Goal: Task Accomplishment & Management: Use online tool/utility

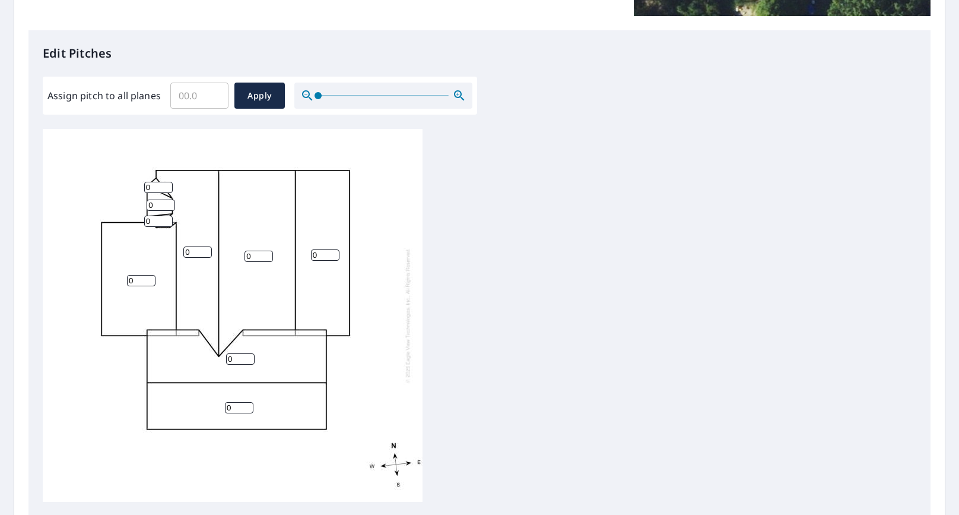
scroll to position [284, 0]
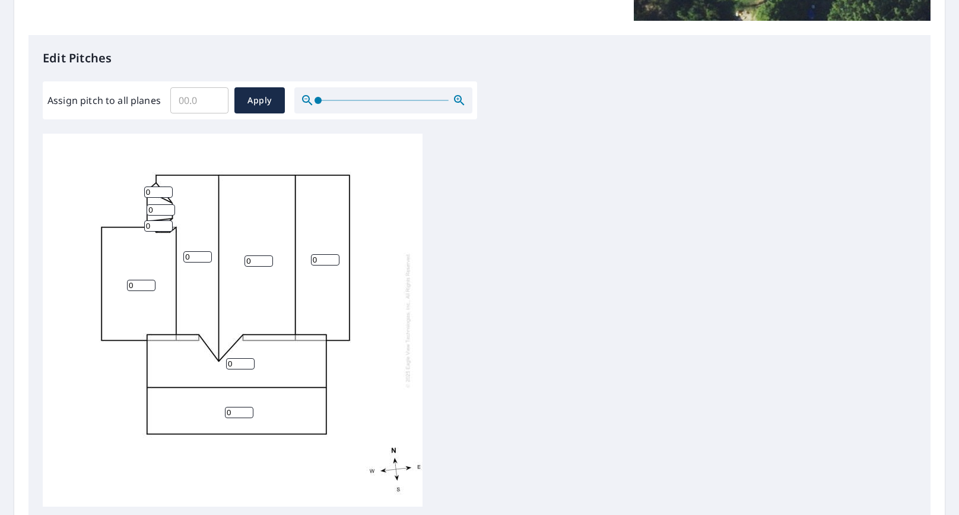
click at [325, 260] on input "0" at bounding box center [325, 259] width 28 height 11
click at [334, 258] on input "1" at bounding box center [325, 259] width 28 height 11
click at [334, 258] on input "2" at bounding box center [325, 259] width 28 height 11
click at [334, 258] on input "3" at bounding box center [325, 259] width 28 height 11
type input "4"
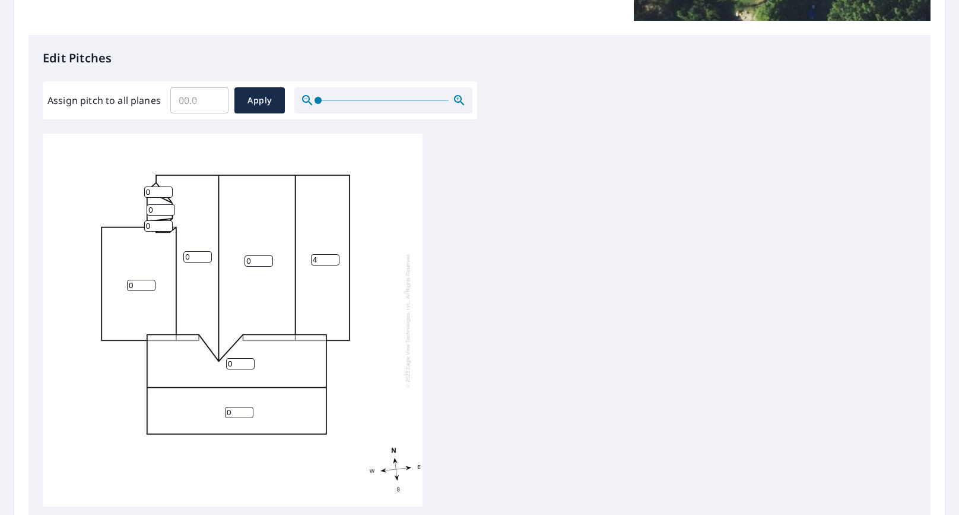
click at [334, 258] on input "4" at bounding box center [325, 259] width 28 height 11
click at [269, 256] on input "1" at bounding box center [259, 260] width 28 height 11
click at [269, 256] on input "2" at bounding box center [259, 260] width 28 height 11
click at [269, 256] on input "3" at bounding box center [259, 260] width 28 height 11
click at [269, 256] on input "4" at bounding box center [259, 260] width 28 height 11
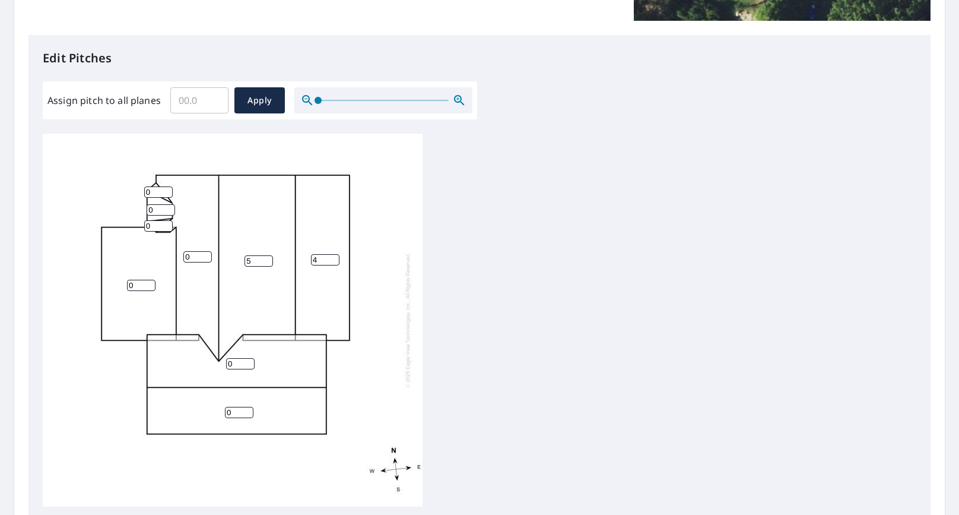
click at [269, 256] on input "5" at bounding box center [259, 260] width 28 height 11
click at [269, 256] on input "6" at bounding box center [259, 260] width 28 height 11
click at [269, 256] on input "7" at bounding box center [259, 260] width 28 height 11
click at [269, 256] on input "8" at bounding box center [259, 260] width 28 height 11
type input "9"
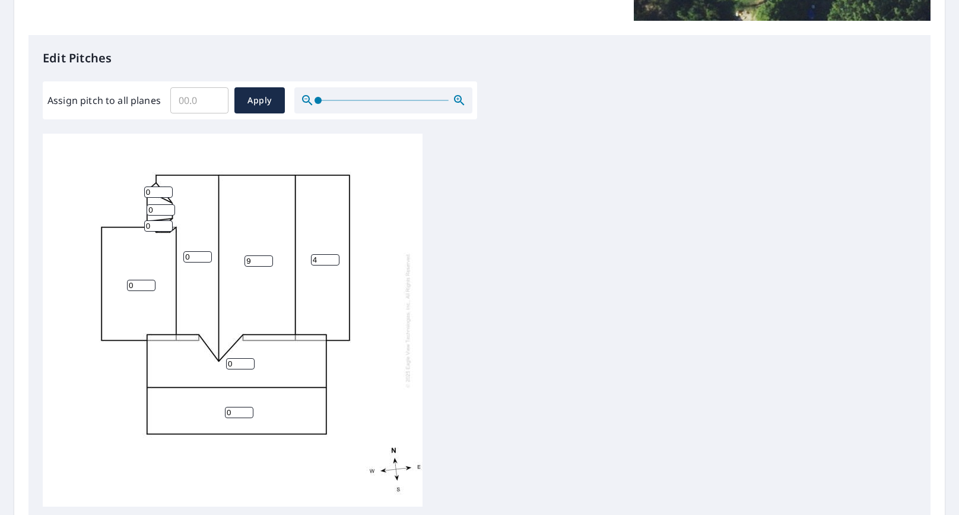
click at [269, 256] on input "9" at bounding box center [259, 260] width 28 height 11
click at [249, 362] on input "1" at bounding box center [240, 363] width 28 height 11
click at [249, 362] on input "2" at bounding box center [240, 363] width 28 height 11
click at [249, 362] on input "3" at bounding box center [240, 363] width 28 height 11
click at [249, 362] on input "4" at bounding box center [240, 363] width 28 height 11
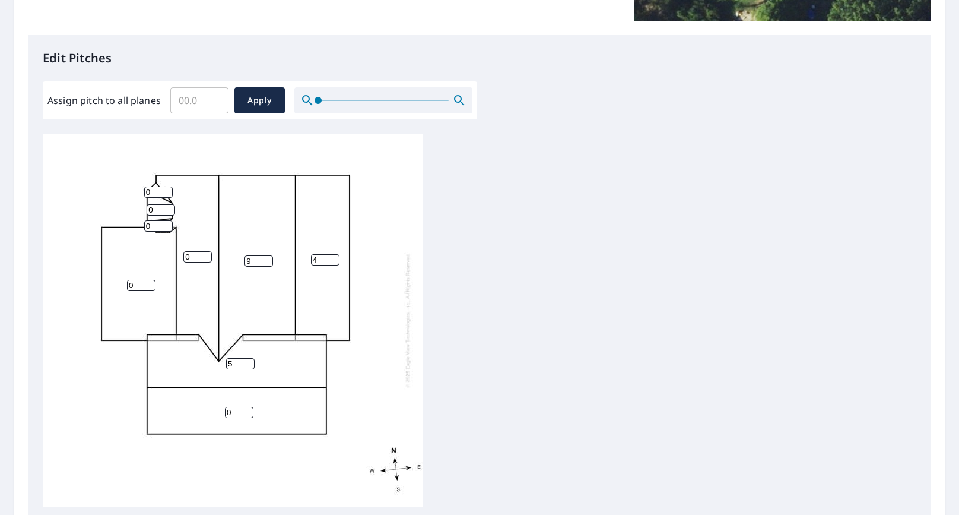
click at [249, 362] on input "5" at bounding box center [240, 363] width 28 height 11
click at [249, 362] on input "6" at bounding box center [240, 363] width 28 height 11
click at [249, 362] on input "7" at bounding box center [240, 363] width 28 height 11
click at [249, 362] on input "8" at bounding box center [240, 363] width 28 height 11
type input "9"
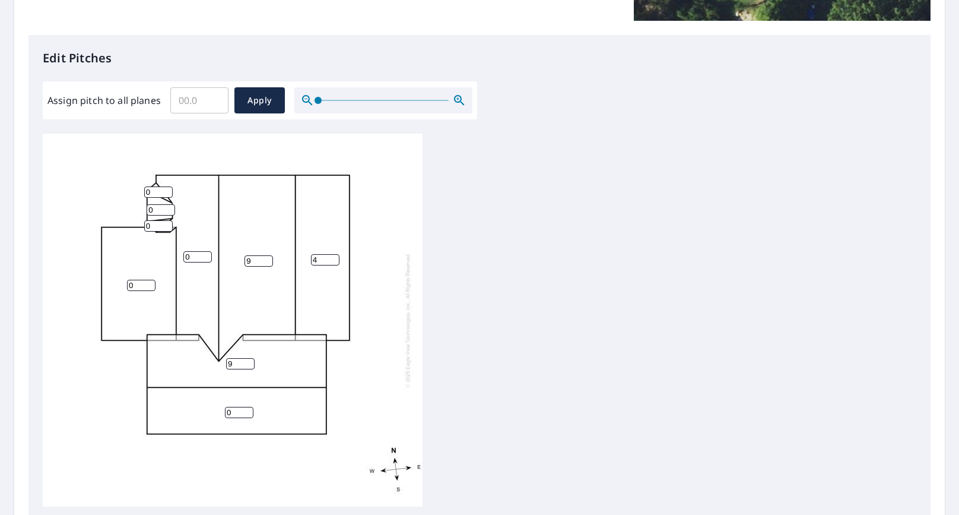
click at [249, 362] on input "9" at bounding box center [240, 363] width 28 height 11
click at [248, 411] on input "1" at bounding box center [239, 412] width 28 height 11
click at [248, 411] on input "2" at bounding box center [239, 412] width 28 height 11
click at [248, 411] on input "3" at bounding box center [239, 412] width 28 height 11
click at [248, 411] on input "4" at bounding box center [239, 412] width 28 height 11
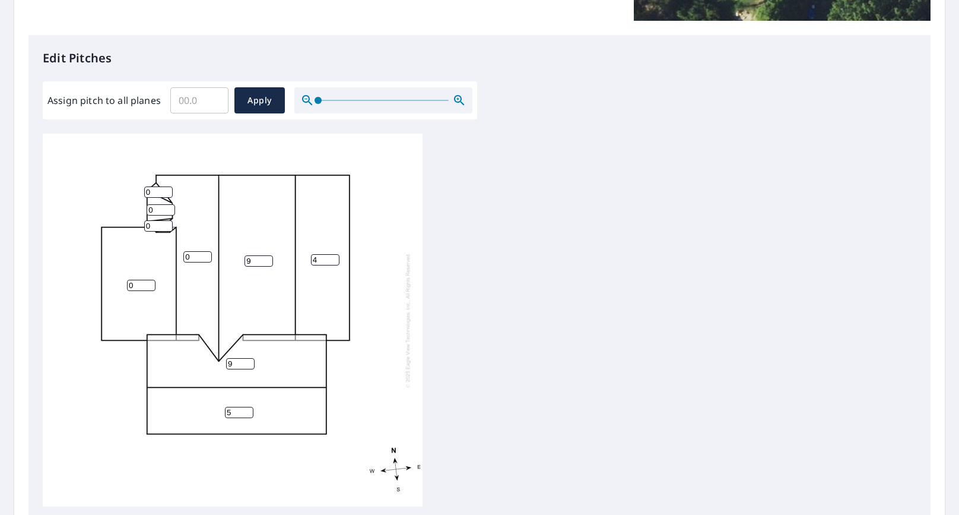
click at [248, 411] on input "5" at bounding box center [239, 412] width 28 height 11
click at [248, 411] on input "6" at bounding box center [239, 412] width 28 height 11
click at [248, 411] on input "7" at bounding box center [239, 412] width 28 height 11
click at [248, 411] on input "8" at bounding box center [239, 412] width 28 height 11
type input "9"
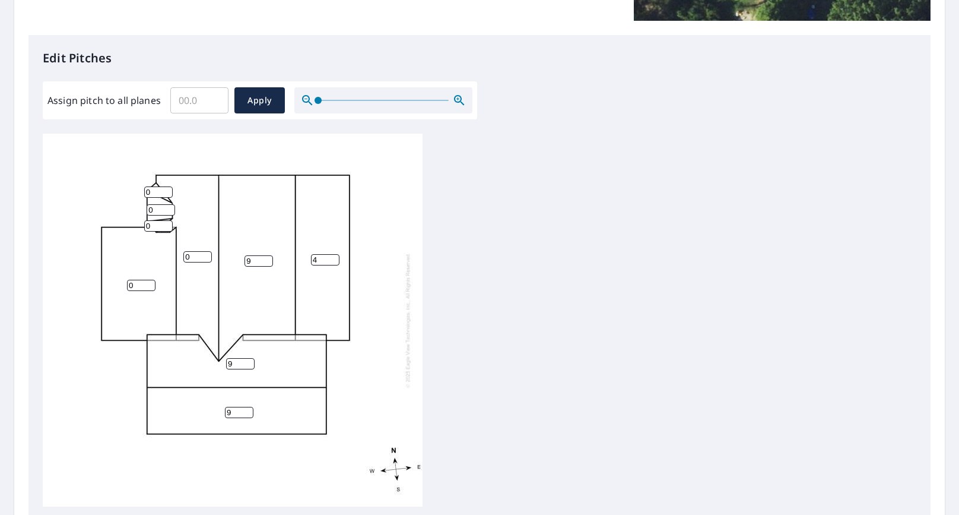
click at [248, 411] on input "9" at bounding box center [239, 412] width 28 height 11
click at [208, 255] on input "1" at bounding box center [197, 256] width 28 height 11
click at [208, 255] on input "2" at bounding box center [197, 256] width 28 height 11
click at [208, 255] on input "3" at bounding box center [197, 256] width 28 height 11
click at [208, 255] on input "4" at bounding box center [197, 256] width 28 height 11
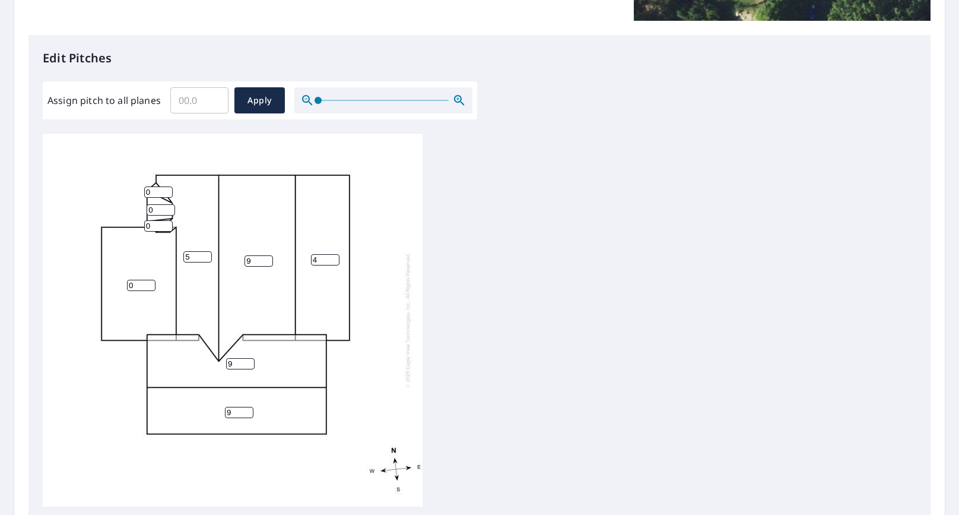
click at [208, 255] on input "5" at bounding box center [197, 256] width 28 height 11
click at [208, 255] on input "6" at bounding box center [197, 256] width 28 height 11
click at [208, 255] on input "7" at bounding box center [197, 256] width 28 height 11
click at [208, 255] on input "8" at bounding box center [197, 256] width 28 height 11
type input "9"
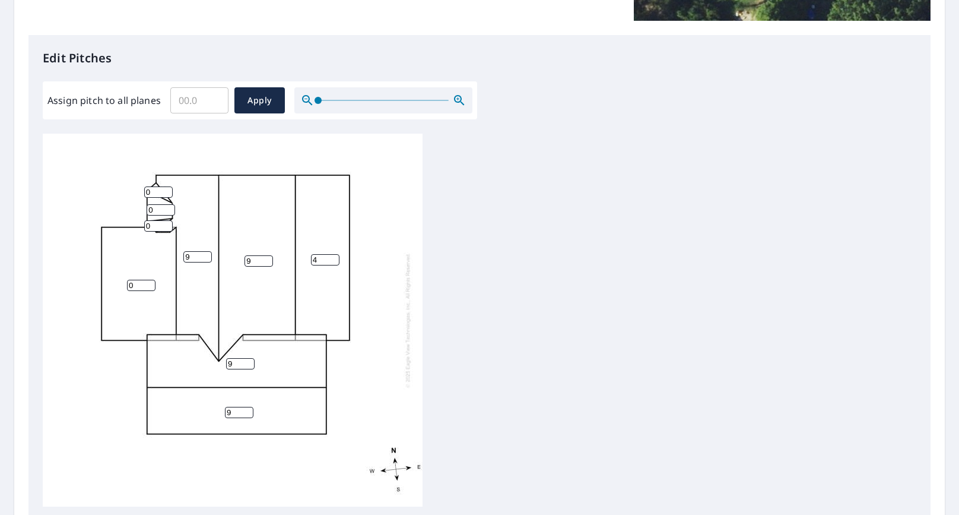
click at [208, 255] on input "9" at bounding box center [197, 256] width 28 height 11
click at [169, 191] on input "1" at bounding box center [158, 191] width 28 height 11
click at [169, 191] on input "2" at bounding box center [158, 191] width 28 height 11
click at [169, 191] on input "3" at bounding box center [158, 191] width 28 height 11
click at [169, 191] on input "4" at bounding box center [158, 191] width 28 height 11
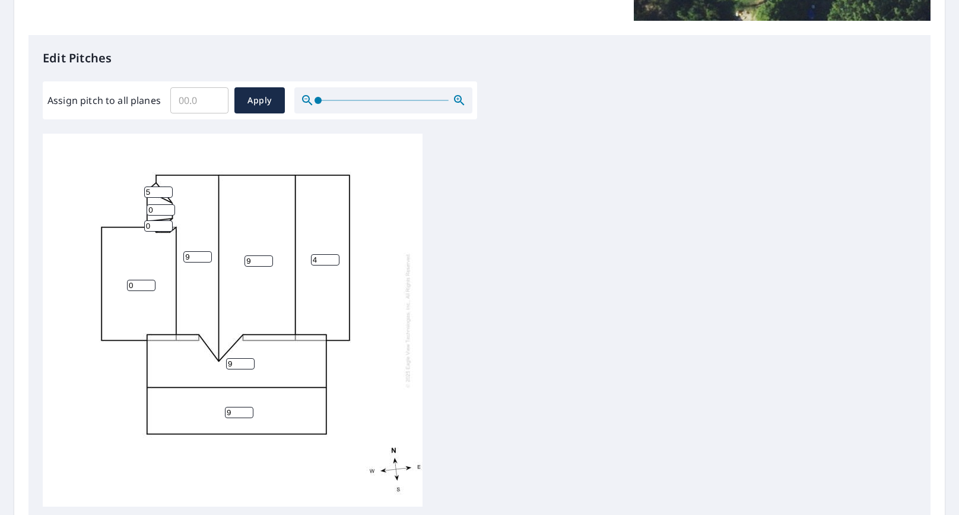
click at [169, 191] on input "5" at bounding box center [158, 191] width 28 height 11
type input "6"
click at [169, 191] on input "6" at bounding box center [158, 191] width 28 height 11
click at [170, 208] on input "1" at bounding box center [161, 209] width 28 height 11
click at [170, 208] on input "2" at bounding box center [161, 209] width 28 height 11
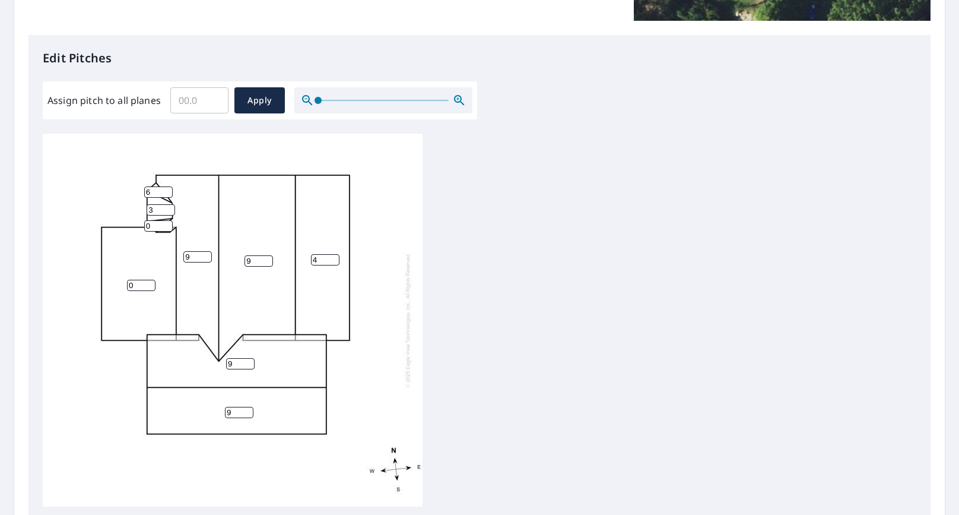
click at [170, 208] on input "3" at bounding box center [161, 209] width 28 height 11
click at [170, 208] on input "4" at bounding box center [161, 209] width 28 height 11
click at [170, 208] on input "5" at bounding box center [161, 209] width 28 height 11
type input "6"
click at [170, 208] on input "6" at bounding box center [161, 209] width 28 height 11
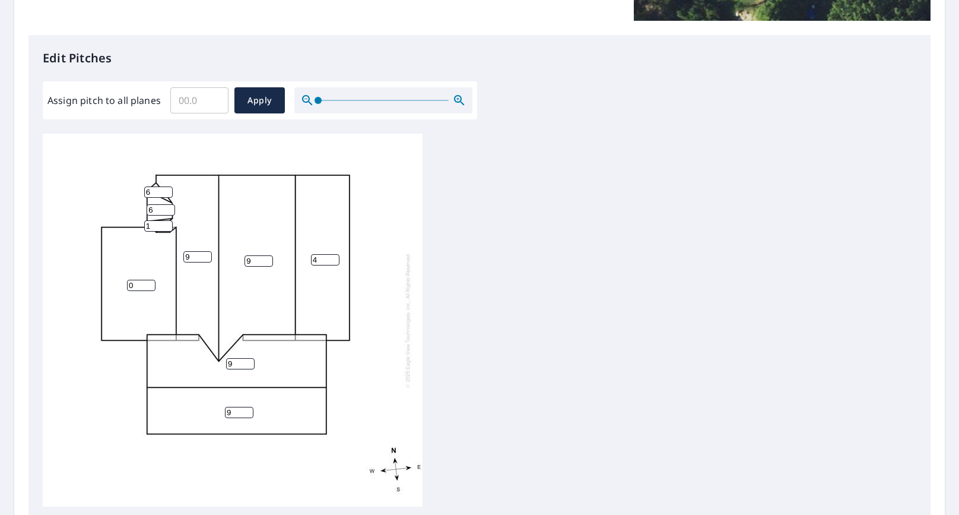
click at [168, 225] on input "1" at bounding box center [158, 225] width 28 height 11
click at [168, 225] on input "2" at bounding box center [158, 225] width 28 height 11
click at [168, 225] on input "3" at bounding box center [158, 225] width 28 height 11
click at [168, 225] on input "4" at bounding box center [158, 225] width 28 height 11
click at [168, 225] on input "5" at bounding box center [158, 225] width 28 height 11
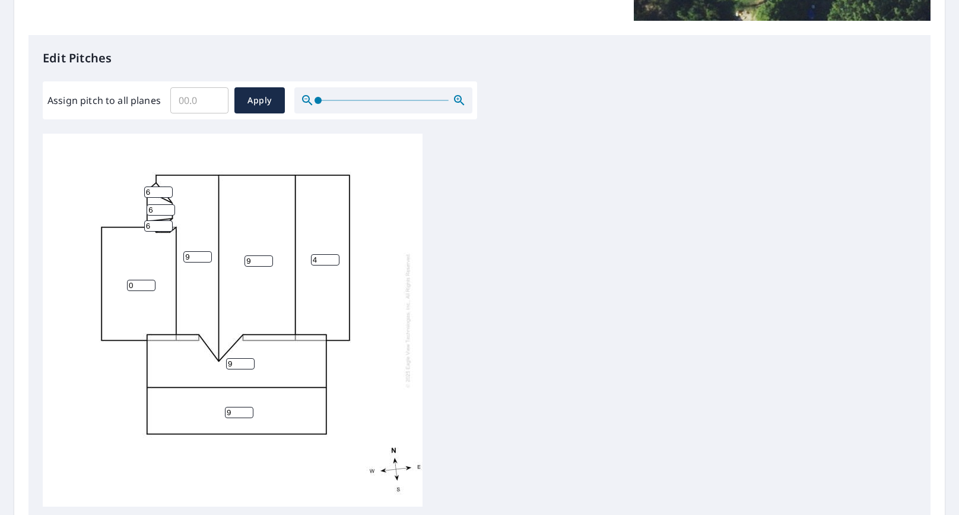
type input "6"
click at [168, 225] on input "6" at bounding box center [158, 225] width 28 height 11
click at [151, 283] on input "1" at bounding box center [141, 285] width 28 height 11
click at [151, 283] on input "2" at bounding box center [141, 285] width 28 height 11
type input "3"
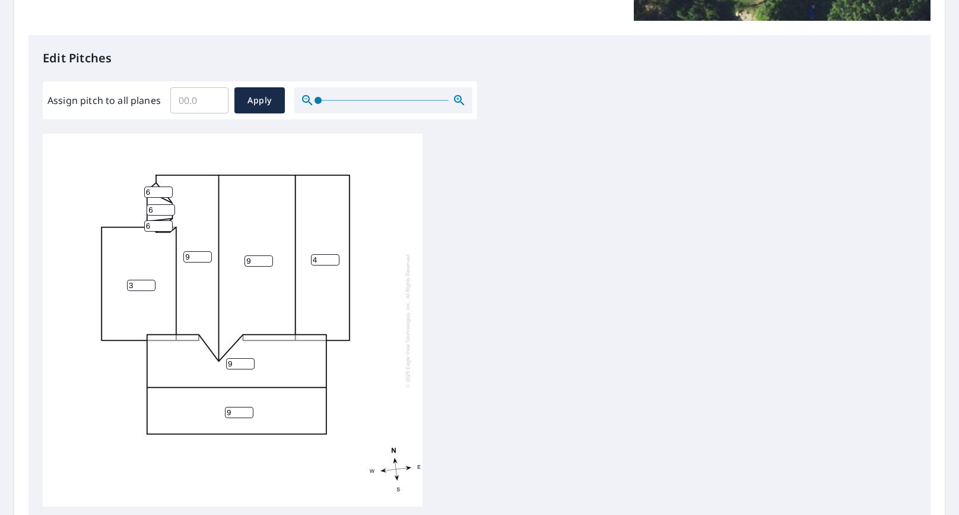
click at [151, 283] on input "3" at bounding box center [141, 285] width 28 height 11
click at [257, 97] on span "Apply" at bounding box center [259, 100] width 31 height 15
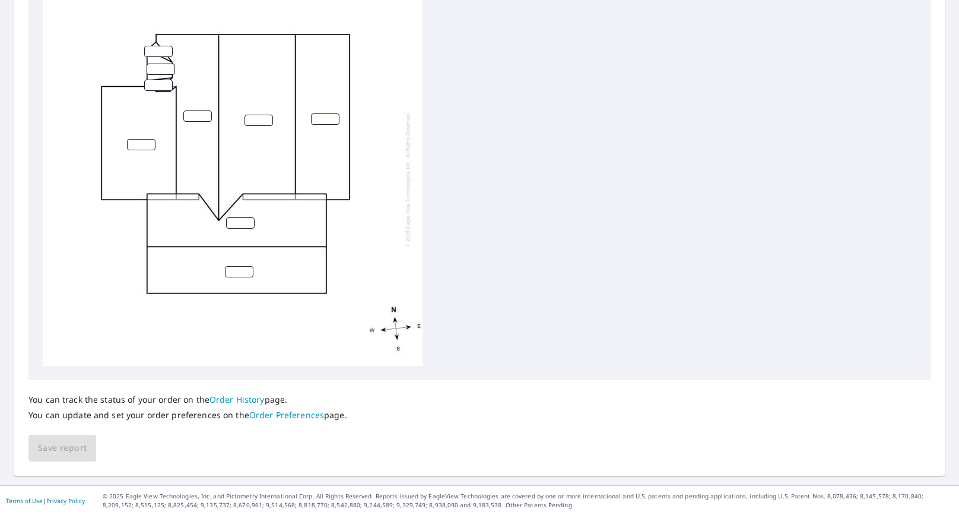
click at [58, 446] on div "You can track the status of your order on the Order History page. You can updat…" at bounding box center [479, 420] width 902 height 81
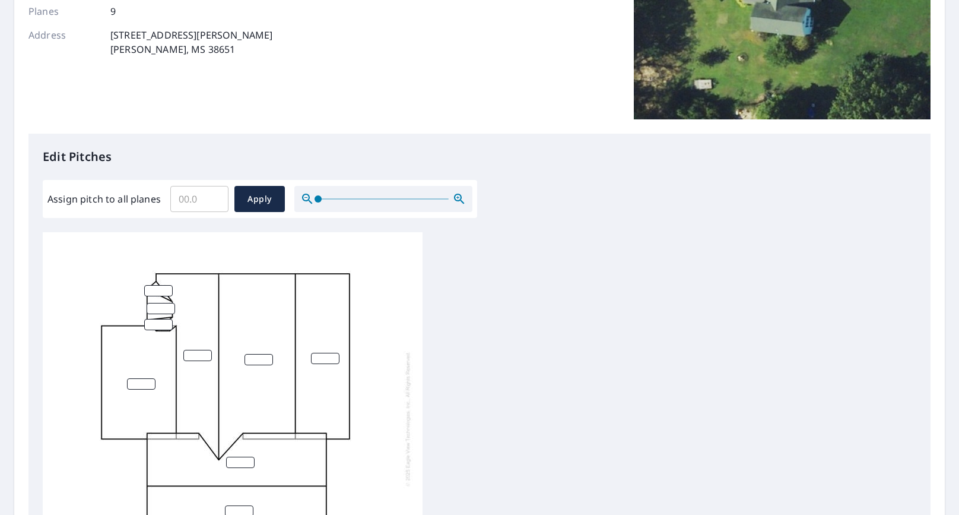
scroll to position [156, 0]
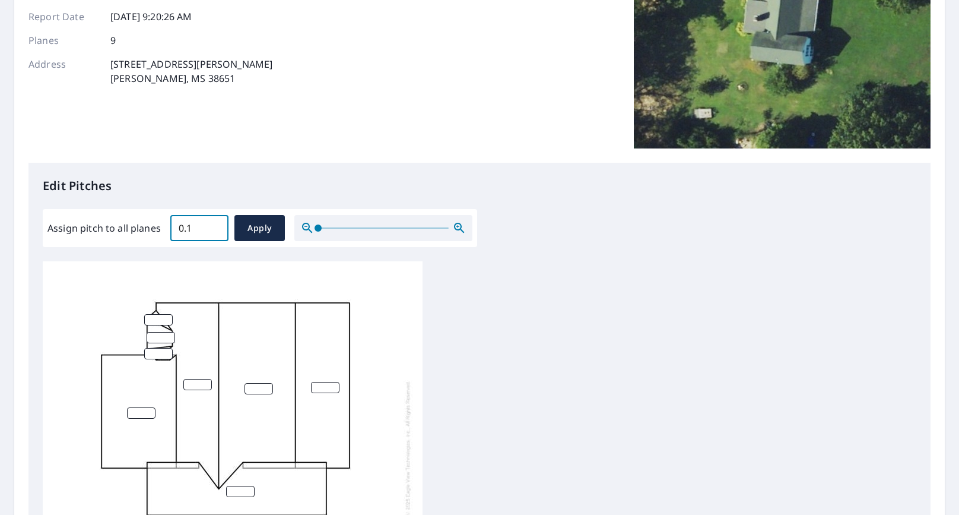
click at [214, 224] on input "0.1" at bounding box center [199, 227] width 58 height 33
click at [214, 222] on input "0.2" at bounding box center [199, 227] width 58 height 33
click at [214, 222] on input "8.3" at bounding box center [199, 227] width 58 height 33
click at [214, 222] on input "8.4" at bounding box center [199, 227] width 58 height 33
click at [214, 222] on input "8.5" at bounding box center [199, 227] width 58 height 33
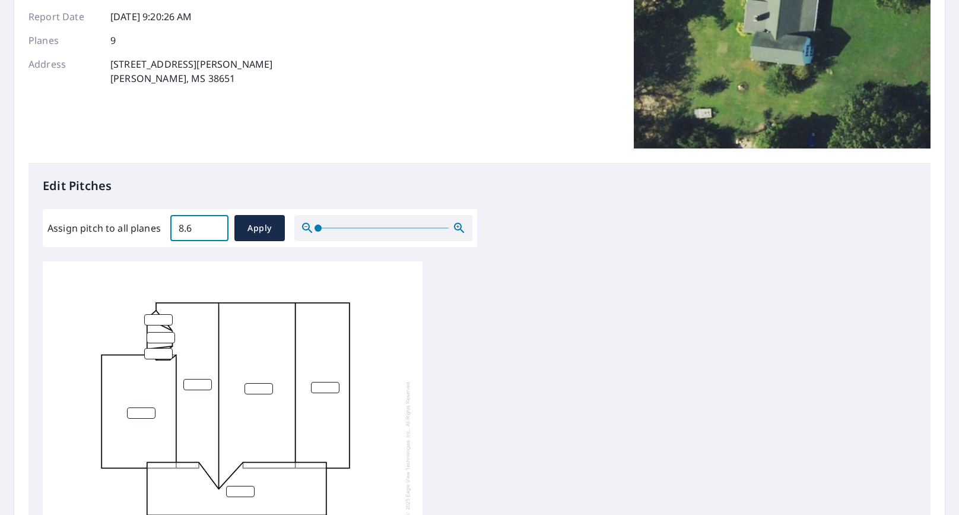
click at [214, 222] on input "8.6" at bounding box center [199, 227] width 58 height 33
click at [214, 222] on input "8.7" at bounding box center [199, 227] width 58 height 33
click at [214, 222] on input "8.8" at bounding box center [199, 227] width 58 height 33
click at [214, 222] on input "8.9" at bounding box center [199, 227] width 58 height 33
click at [214, 222] on input "9" at bounding box center [199, 227] width 58 height 33
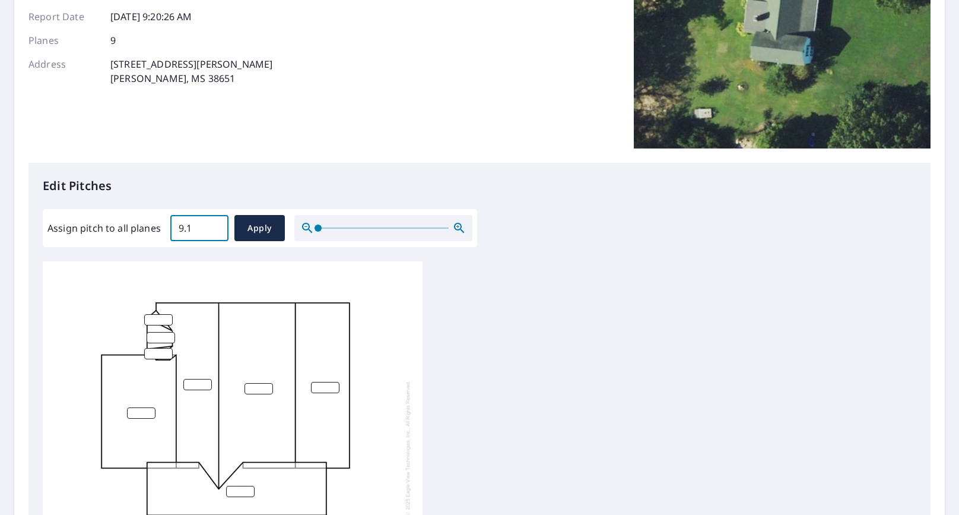
click at [214, 222] on input "9.1" at bounding box center [199, 227] width 58 height 33
type input "9"
click at [217, 231] on input "9" at bounding box center [199, 227] width 58 height 33
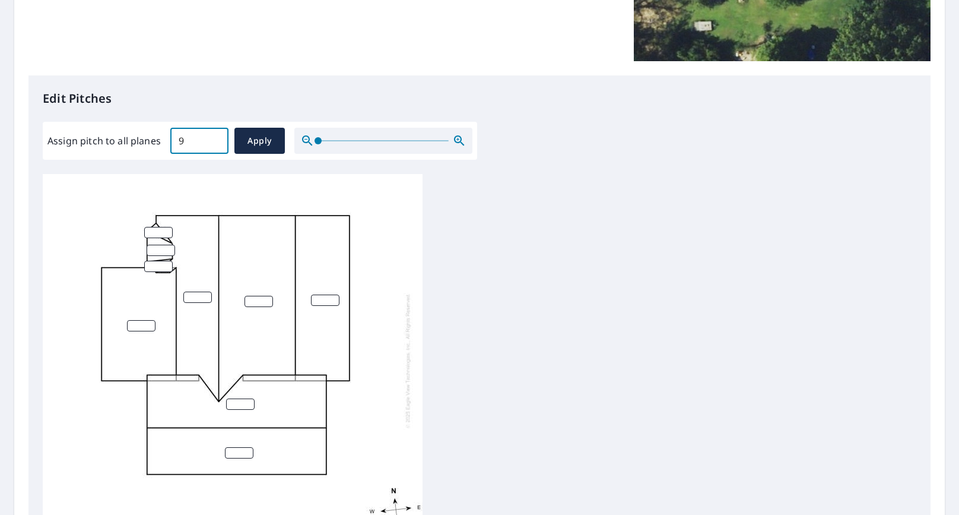
scroll to position [246, 0]
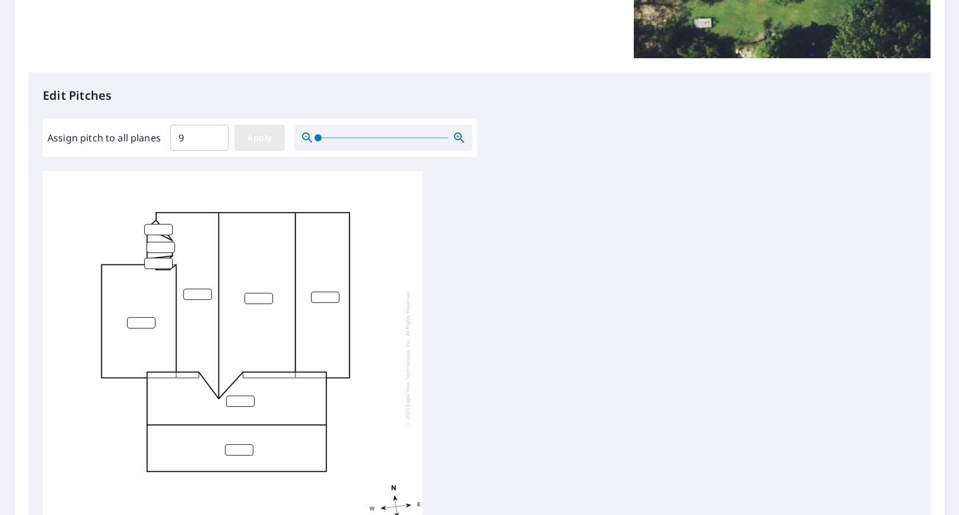
click at [249, 139] on span "Apply" at bounding box center [259, 138] width 31 height 15
type input "9"
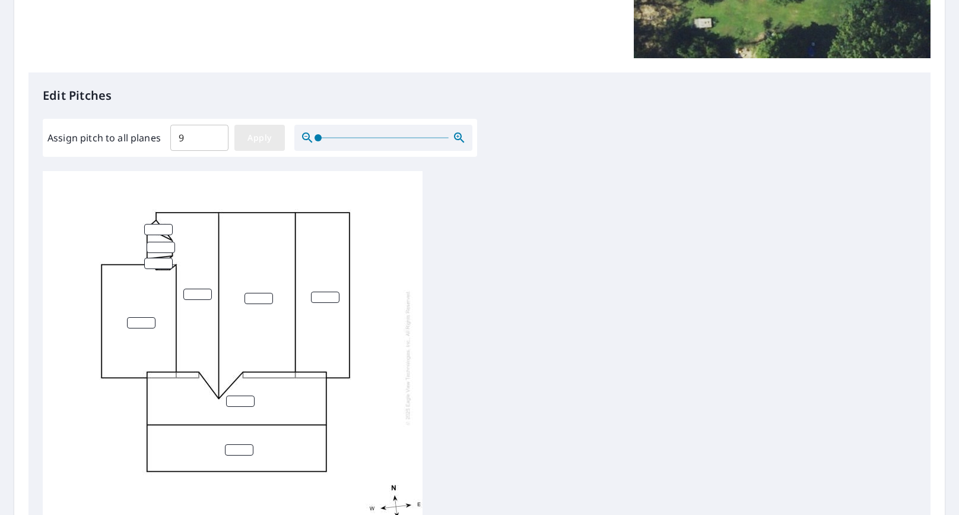
type input "9"
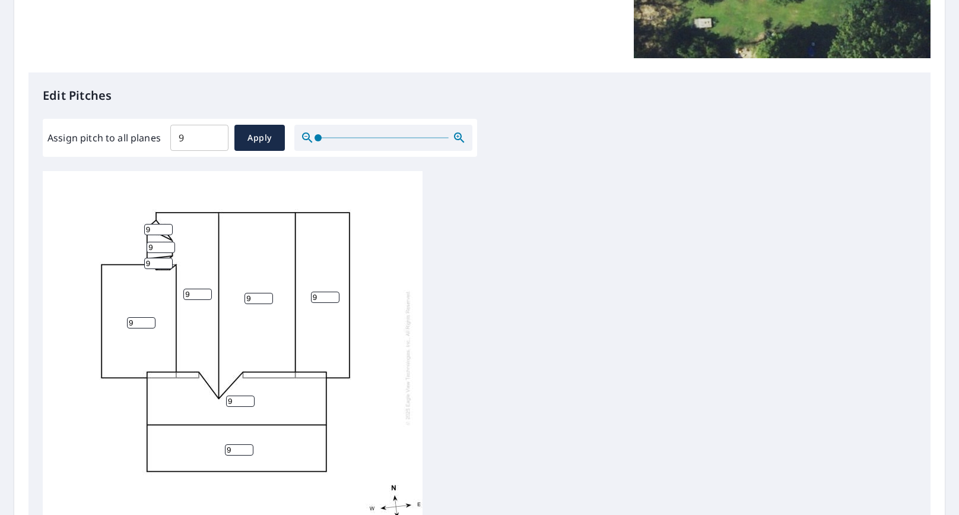
click at [328, 294] on input "9" at bounding box center [325, 296] width 28 height 11
click at [335, 297] on input "8" at bounding box center [325, 296] width 28 height 11
click at [335, 297] on input "7" at bounding box center [325, 296] width 28 height 11
click at [335, 297] on input "6" at bounding box center [325, 296] width 28 height 11
click at [335, 297] on input "5" at bounding box center [325, 296] width 28 height 11
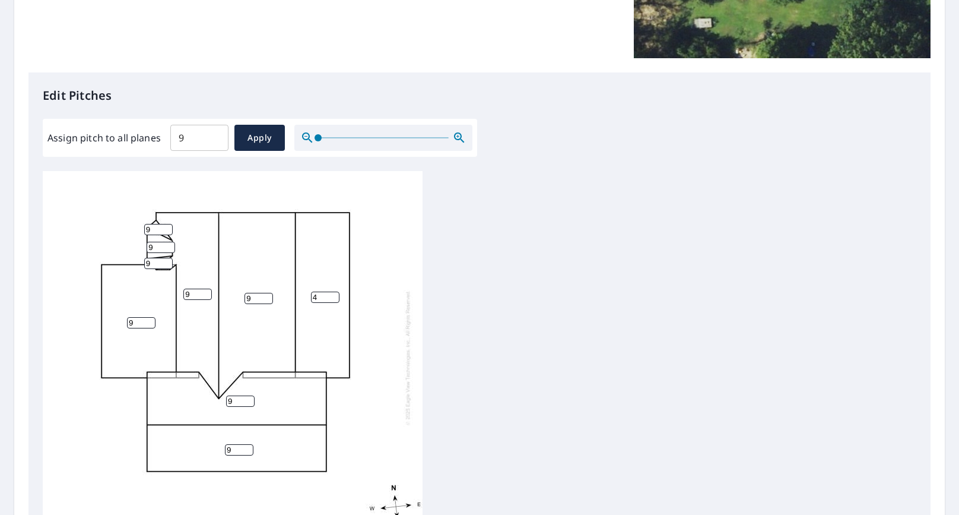
click at [335, 297] on input "4" at bounding box center [325, 296] width 28 height 11
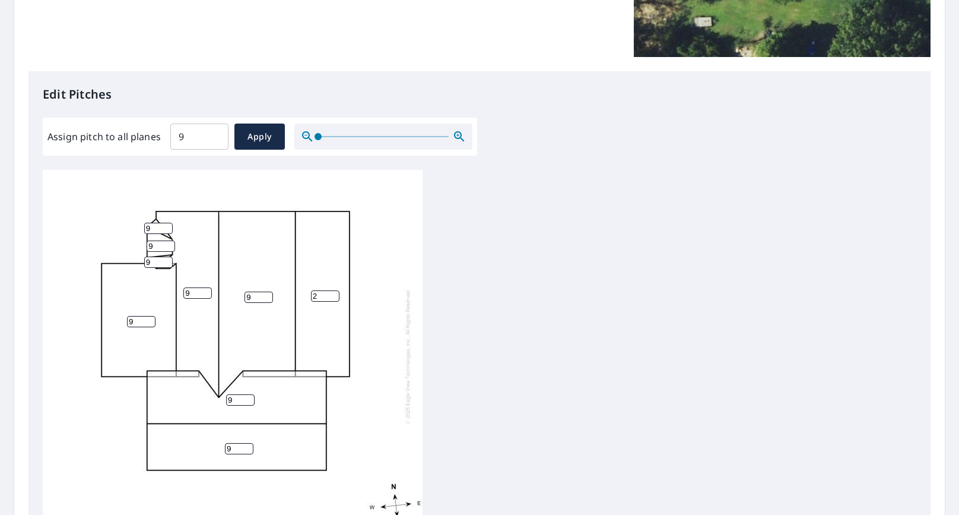
type input "2"
click at [166, 232] on input "8" at bounding box center [158, 228] width 28 height 11
click at [166, 232] on input "7" at bounding box center [158, 228] width 28 height 11
click at [166, 232] on input "6" at bounding box center [158, 228] width 28 height 11
click at [166, 232] on input "5" at bounding box center [158, 228] width 28 height 11
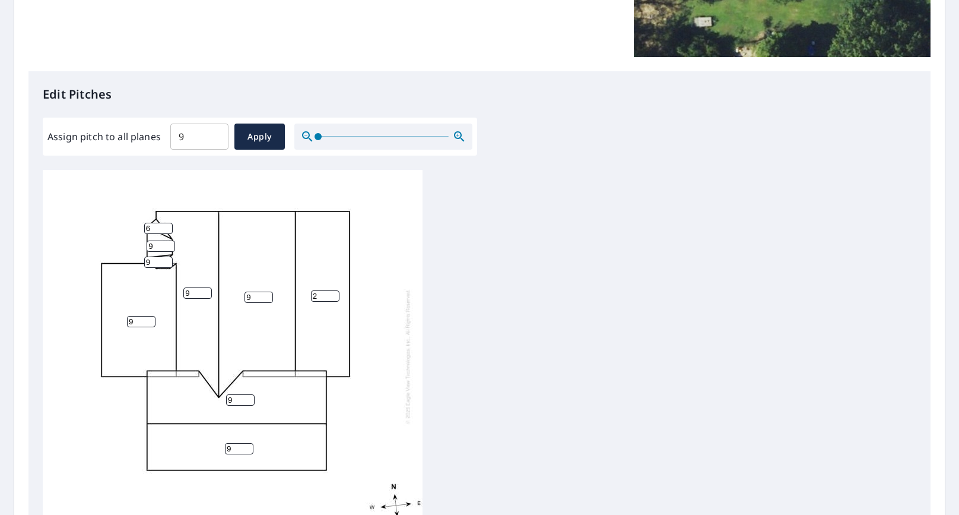
type input "6"
click at [167, 227] on input "6" at bounding box center [158, 228] width 28 height 11
click at [170, 249] on input "8" at bounding box center [161, 245] width 28 height 11
click at [170, 249] on input "7" at bounding box center [161, 245] width 28 height 11
type input "6"
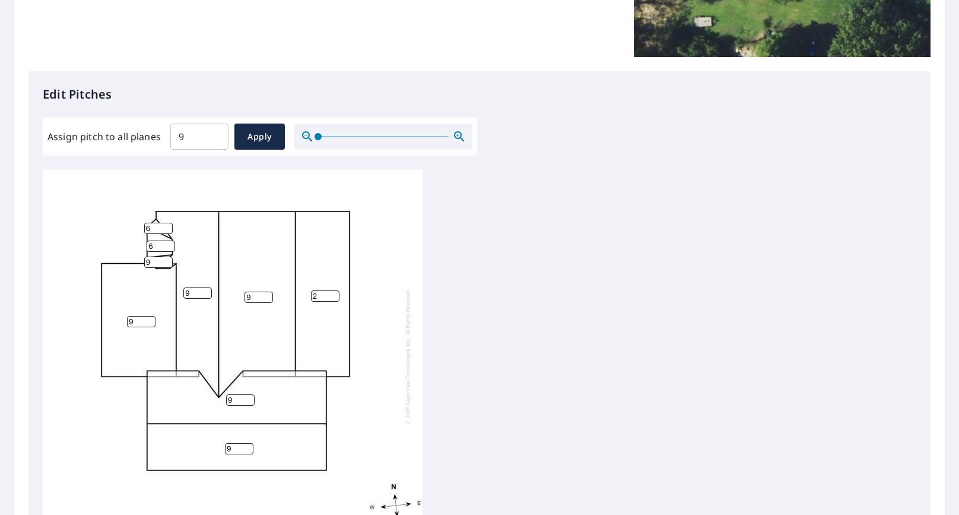
click at [170, 249] on input "6" at bounding box center [161, 245] width 28 height 11
click at [168, 264] on input "8" at bounding box center [158, 261] width 28 height 11
click at [168, 264] on input "7" at bounding box center [158, 261] width 28 height 11
type input "6"
click at [168, 264] on input "6" at bounding box center [158, 261] width 28 height 11
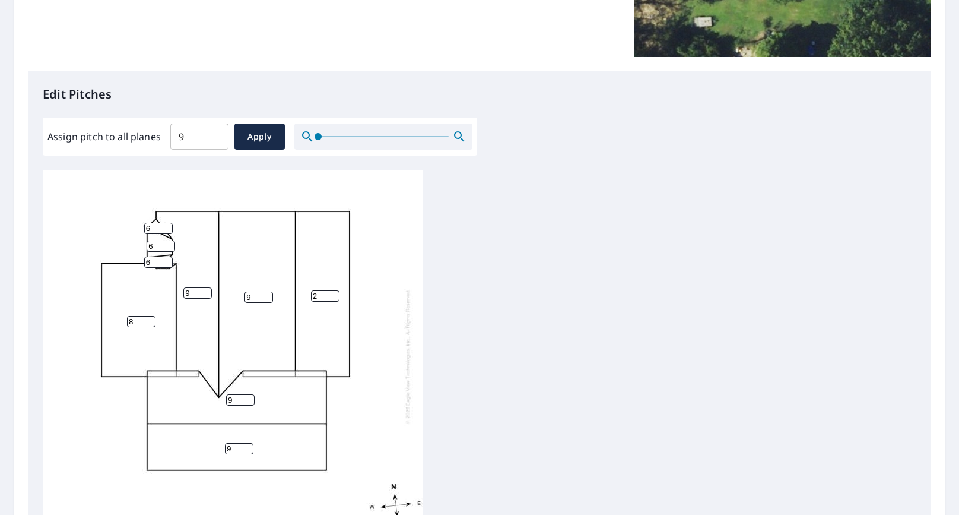
click at [153, 324] on input "8" at bounding box center [141, 321] width 28 height 11
click at [153, 324] on input "7" at bounding box center [141, 321] width 28 height 11
click at [153, 324] on input "6" at bounding box center [141, 321] width 28 height 11
click at [153, 324] on input "5" at bounding box center [141, 321] width 28 height 11
click at [153, 324] on input "4" at bounding box center [141, 321] width 28 height 11
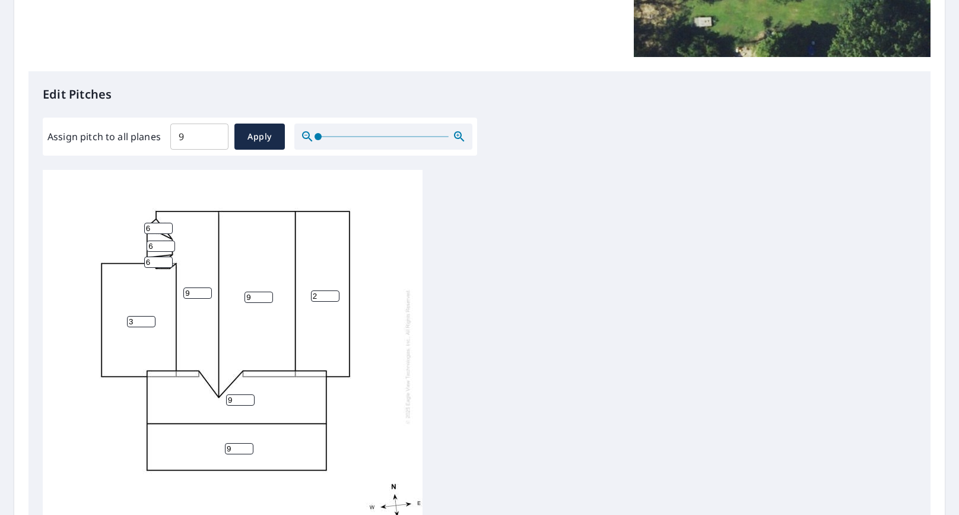
type input "3"
click at [153, 324] on input "3" at bounding box center [141, 321] width 28 height 11
click at [335, 294] on input "3" at bounding box center [325, 295] width 28 height 11
type input "4"
click at [335, 294] on input "4" at bounding box center [325, 295] width 28 height 11
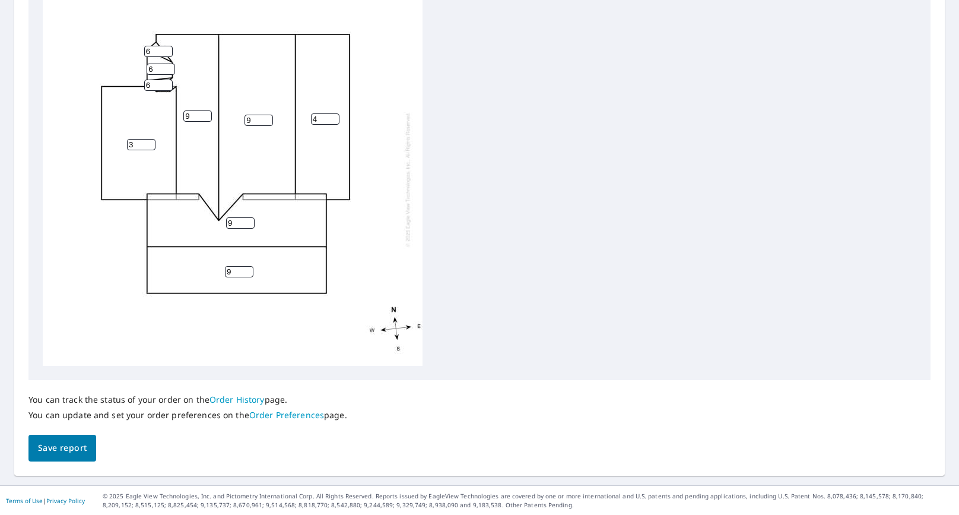
scroll to position [423, 0]
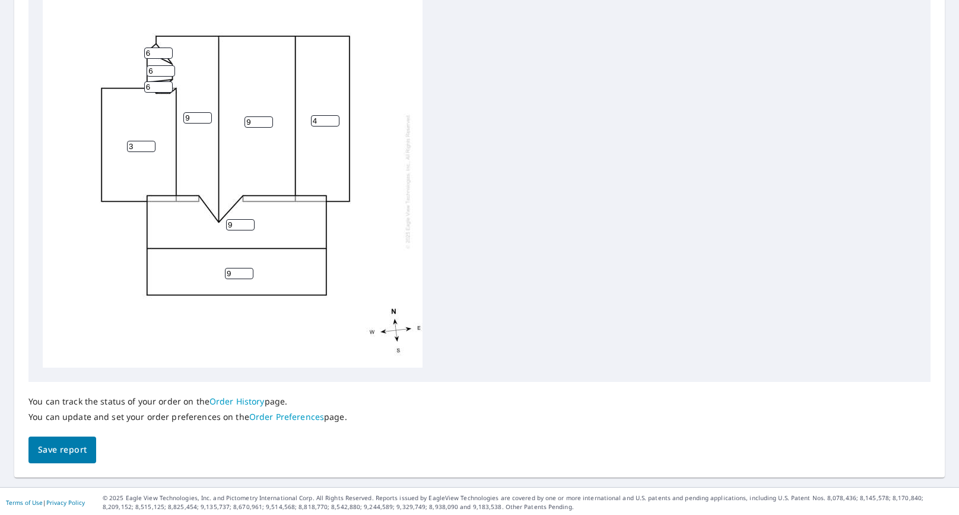
click at [62, 447] on span "Save report" at bounding box center [62, 449] width 49 height 15
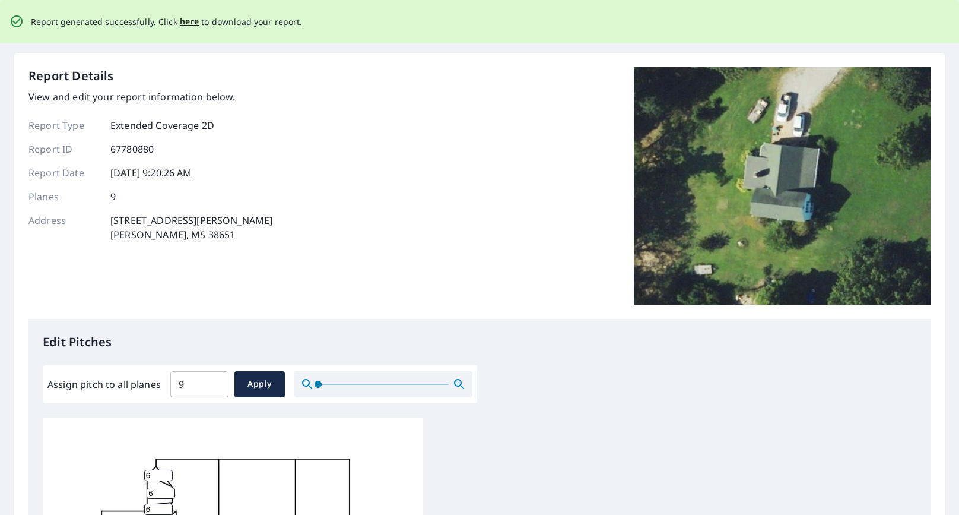
scroll to position [0, 0]
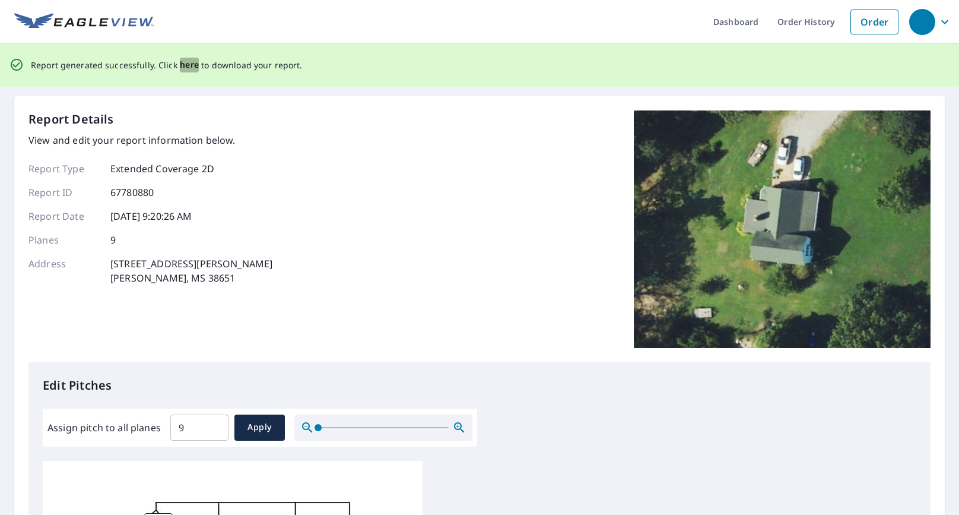
click at [184, 62] on span "here" at bounding box center [190, 65] width 20 height 15
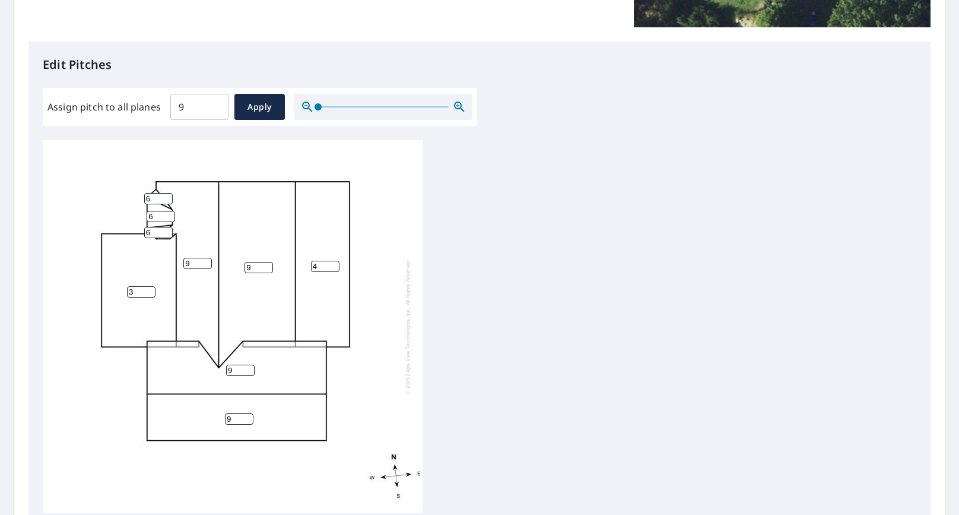
scroll to position [424, 0]
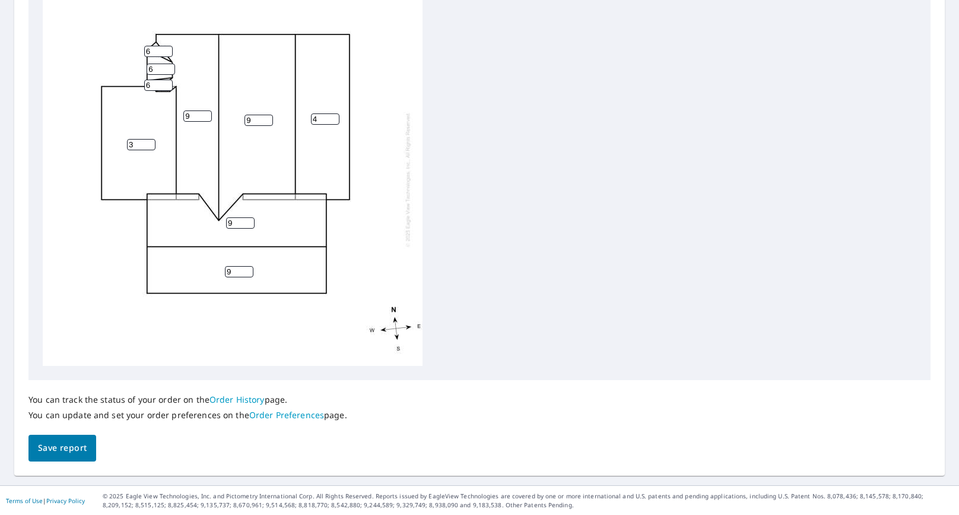
click at [71, 446] on span "Save report" at bounding box center [62, 447] width 49 height 15
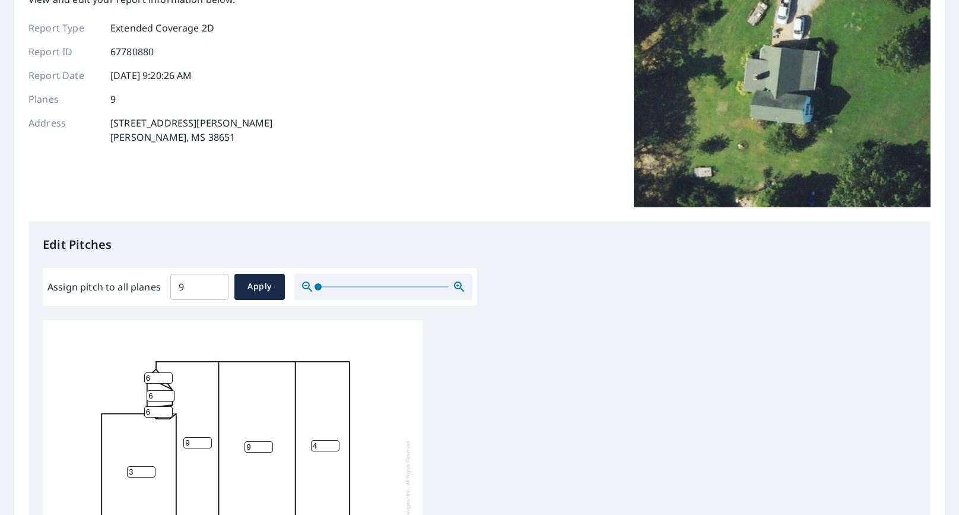
scroll to position [0, 0]
